Goal: Navigation & Orientation: Find specific page/section

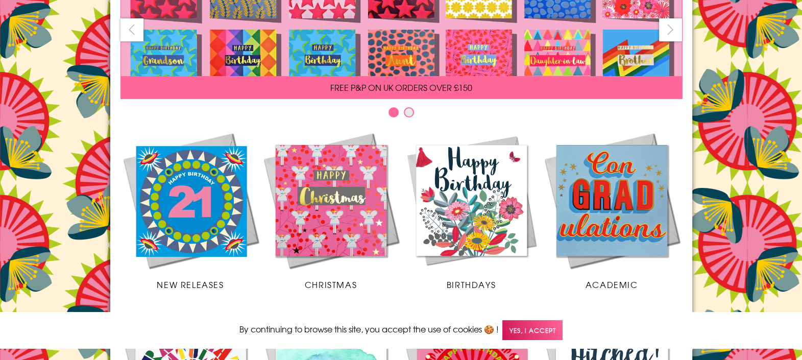
scroll to position [127, 0]
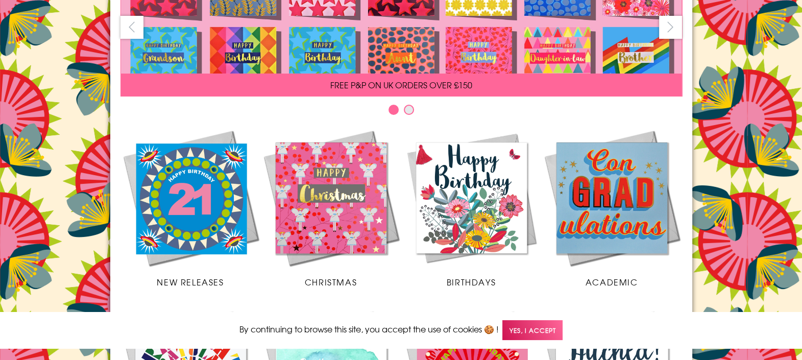
click at [178, 197] on img at bounding box center [190, 198] width 140 height 140
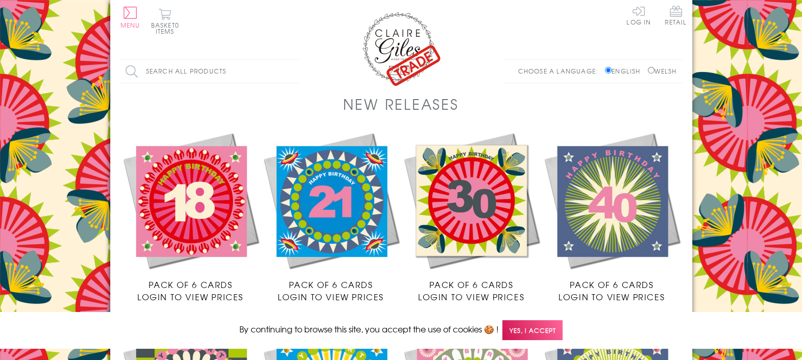
click at [652, 69] on label "Welsh" at bounding box center [662, 70] width 29 height 9
click at [648, 72] on input "Welsh" at bounding box center [651, 70] width 7 height 7
radio input "true"
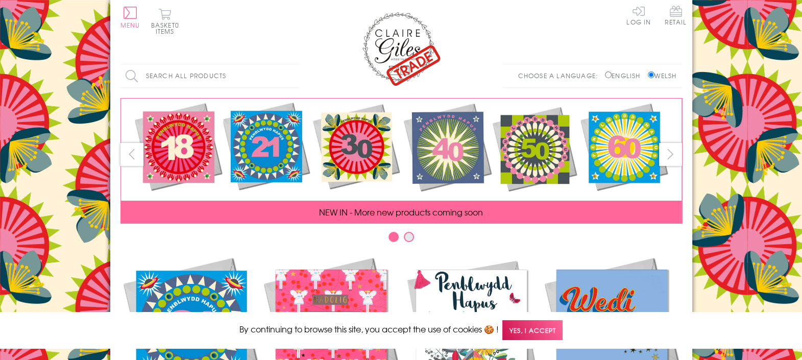
click at [209, 281] on img at bounding box center [190, 325] width 140 height 140
click at [605, 71] on label "English" at bounding box center [625, 75] width 40 height 9
click at [605, 71] on input "English" at bounding box center [608, 74] width 7 height 7
radio input "true"
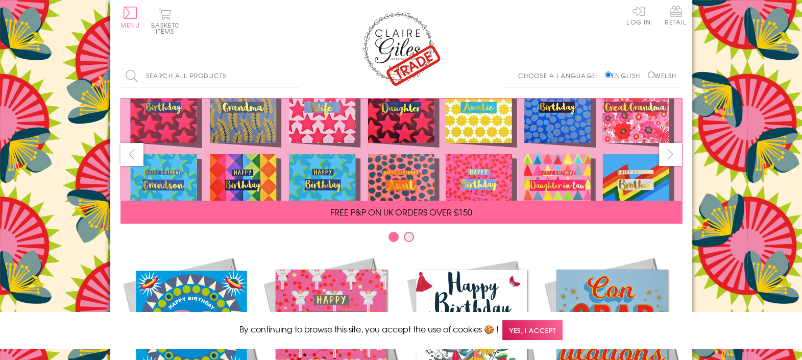
click at [188, 296] on img at bounding box center [190, 325] width 140 height 140
